Goal: Task Accomplishment & Management: Use online tool/utility

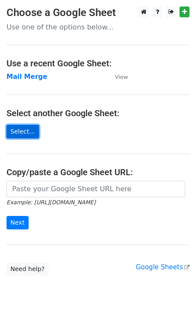
click at [16, 132] on link "Select..." at bounding box center [23, 131] width 33 height 13
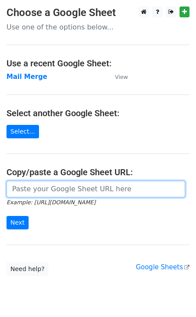
click at [61, 191] on input "url" at bounding box center [96, 189] width 179 height 16
paste input "[URL][DOMAIN_NAME]"
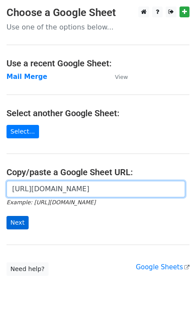
type input "[URL][DOMAIN_NAME]"
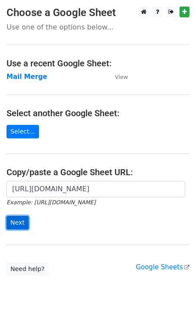
click at [16, 225] on input "Next" at bounding box center [18, 222] width 22 height 13
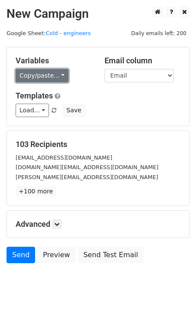
click at [59, 75] on link "Copy/paste..." at bounding box center [42, 75] width 53 height 13
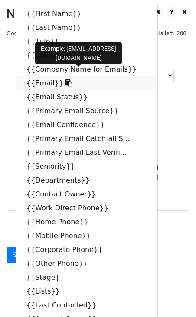
click at [65, 82] on icon at bounding box center [68, 82] width 7 height 7
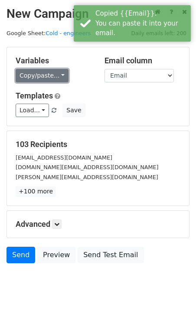
click at [41, 75] on link "Copy/paste..." at bounding box center [42, 75] width 53 height 13
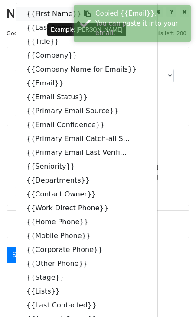
click at [48, 13] on link "{{First Name}}" at bounding box center [86, 14] width 141 height 14
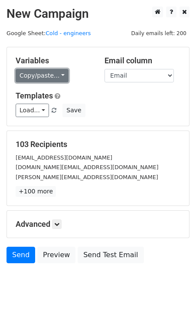
click at [59, 77] on link "Copy/paste..." at bounding box center [42, 75] width 53 height 13
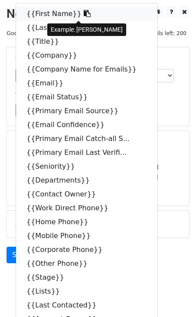
click at [45, 15] on link "{{First Name}}" at bounding box center [86, 14] width 141 height 14
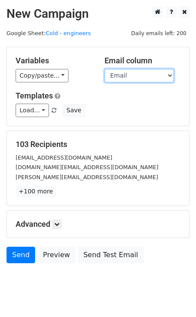
click at [141, 75] on select "First Name Last Name Title Company Company Name for Emails Email Email Status P…" at bounding box center [138, 75] width 69 height 13
click at [104, 69] on select "First Name Last Name Title Company Company Name for Emails Email Email Status P…" at bounding box center [138, 75] width 69 height 13
